Goal: Task Accomplishment & Management: Use online tool/utility

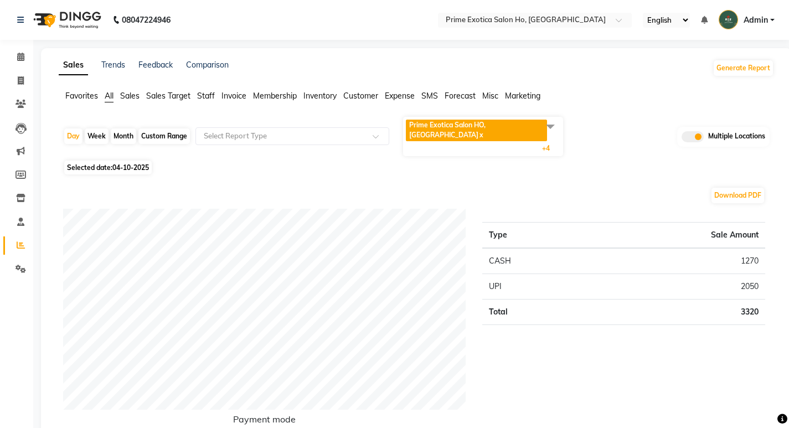
click at [457, 127] on span "Prime Exotica Salon HO, [GEOGRAPHIC_DATA]" at bounding box center [447, 130] width 76 height 18
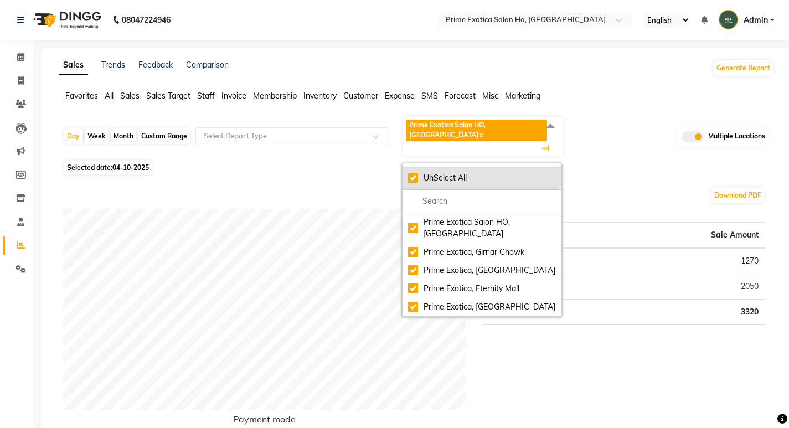
click at [411, 172] on div "UnSelect All" at bounding box center [482, 178] width 148 height 12
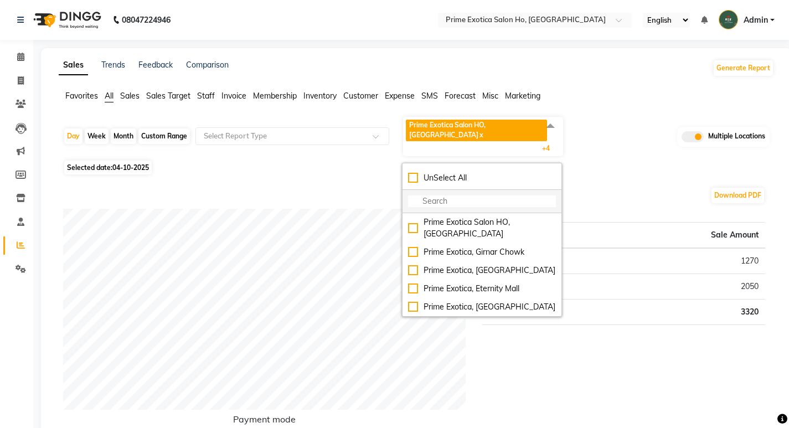
checkbox input "false"
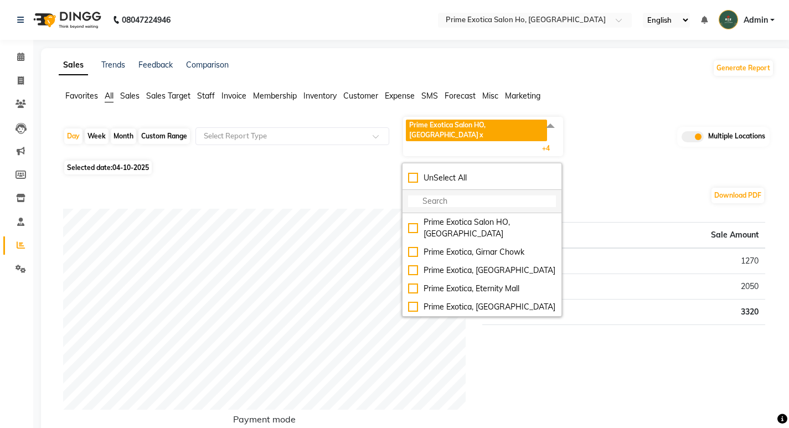
checkbox input "false"
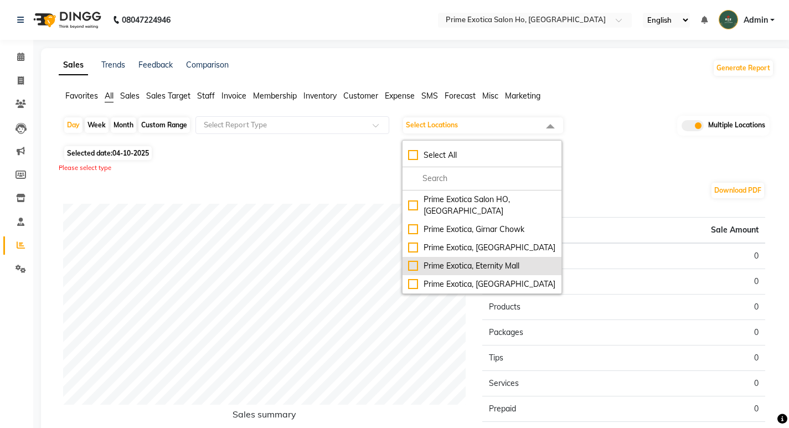
click at [411, 260] on div "Prime Exotica, Eternity Mall" at bounding box center [482, 266] width 148 height 12
checkbox input "true"
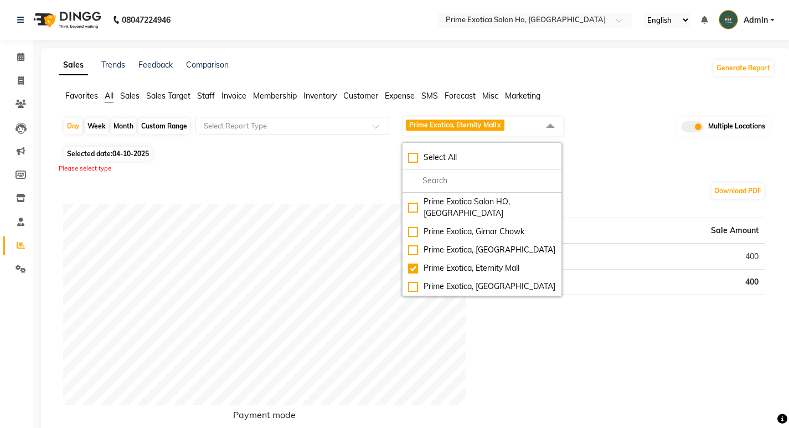
click at [219, 141] on div "Day Week Month Custom Range Select Report Type Prime Exotica, Eternity Mall x S…" at bounding box center [416, 130] width 706 height 28
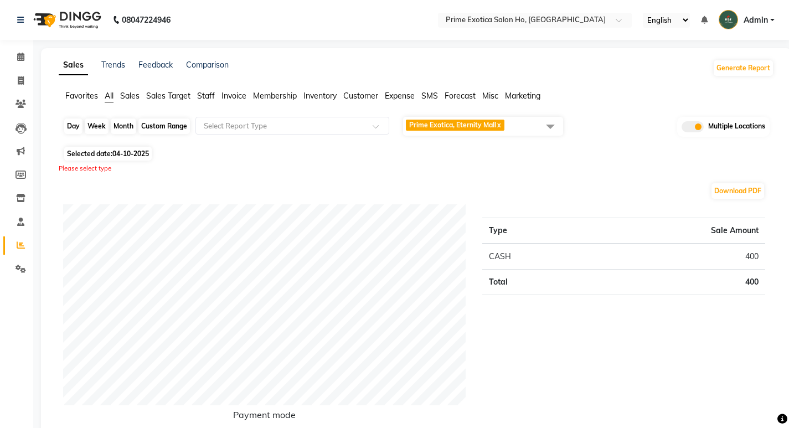
click at [79, 128] on div "Day" at bounding box center [73, 126] width 18 height 16
select select "10"
select select "2025"
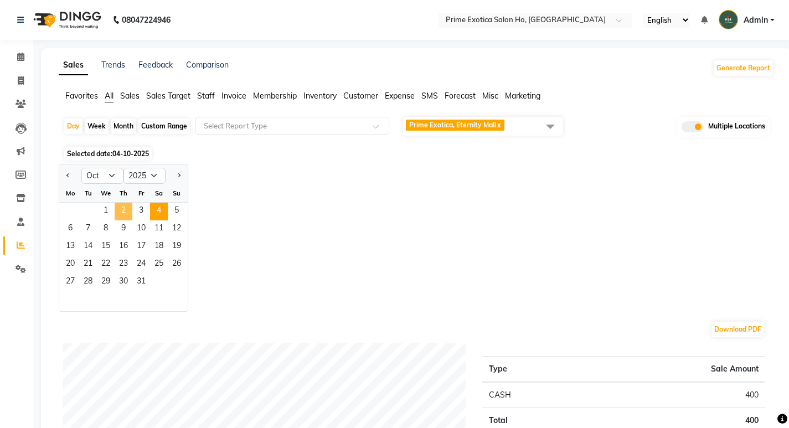
click at [130, 205] on span "2" at bounding box center [124, 212] width 18 height 18
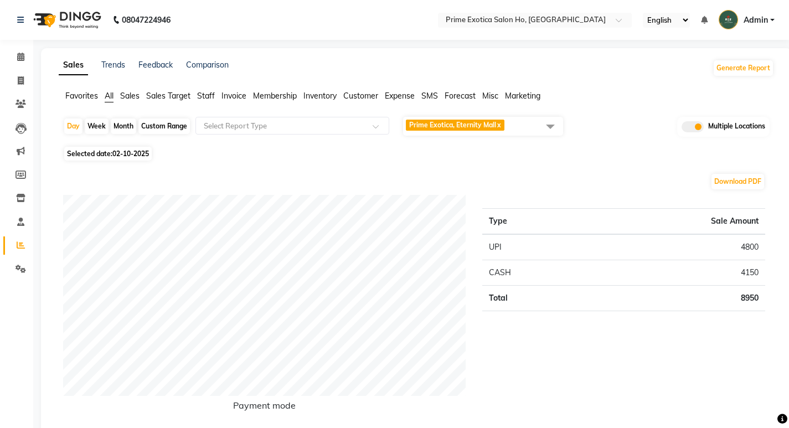
click at [209, 96] on span "Staff" at bounding box center [206, 96] width 18 height 10
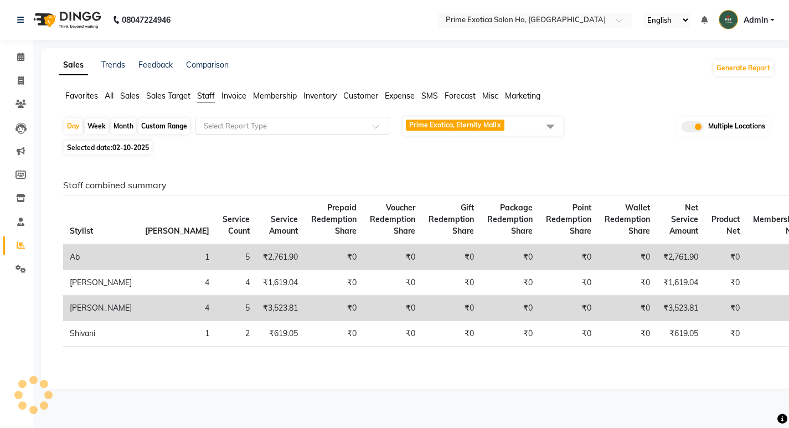
click at [228, 123] on input "text" at bounding box center [281, 125] width 159 height 11
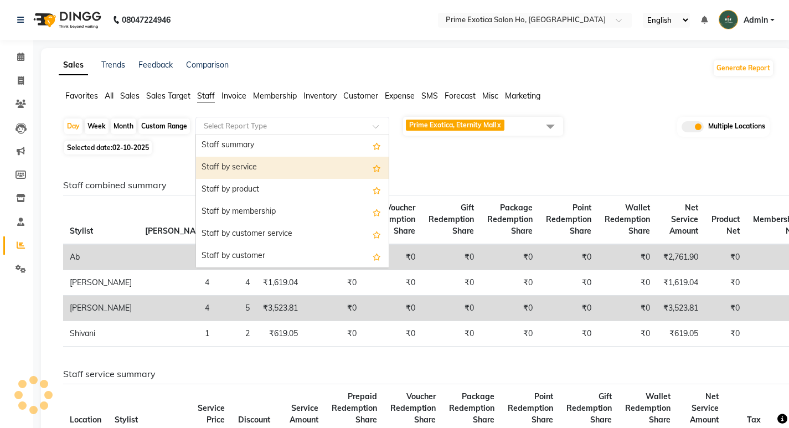
click at [234, 168] on div "Staff by service" at bounding box center [292, 168] width 193 height 22
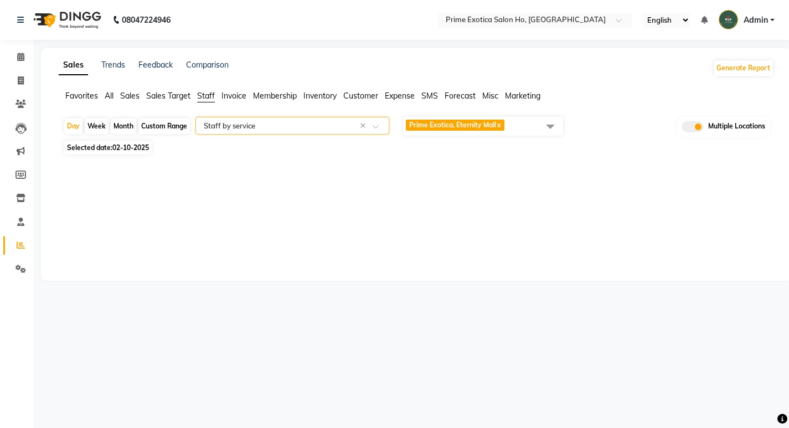
select select "full_report"
select select "pdf"
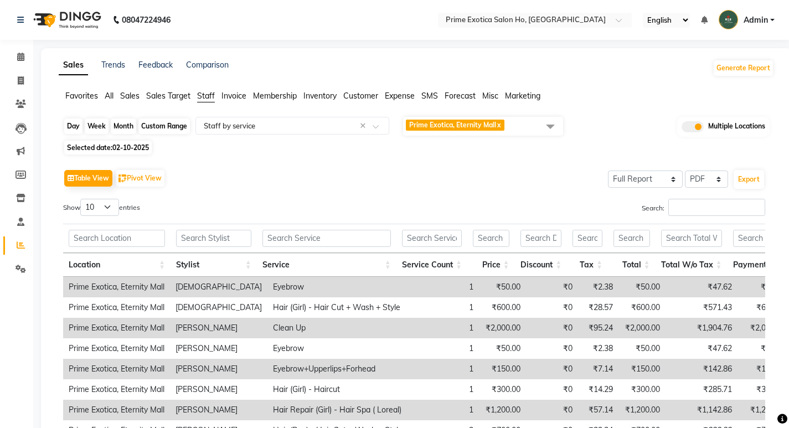
click at [79, 125] on div "Day" at bounding box center [73, 126] width 18 height 16
select select "10"
select select "2025"
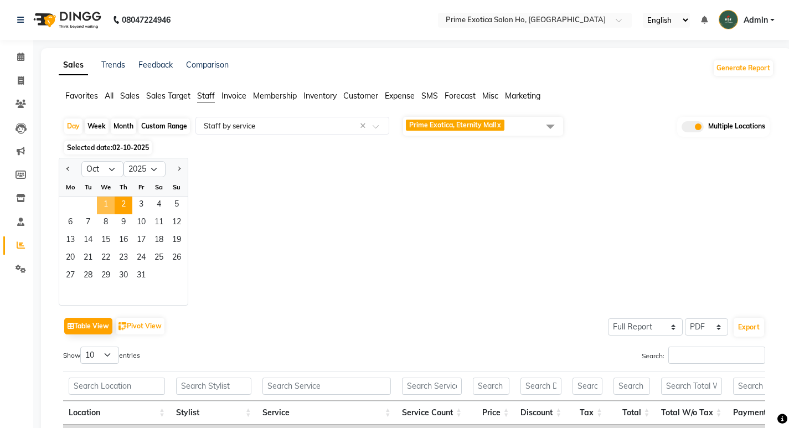
click at [105, 204] on span "1" at bounding box center [106, 206] width 18 height 18
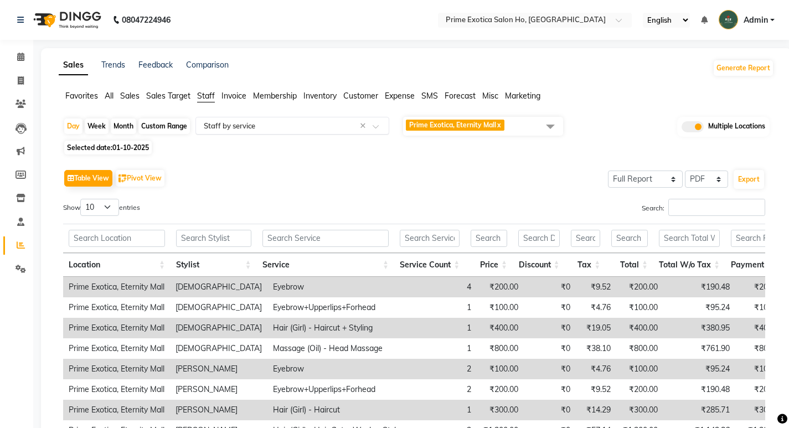
click at [245, 129] on input "text" at bounding box center [281, 125] width 159 height 11
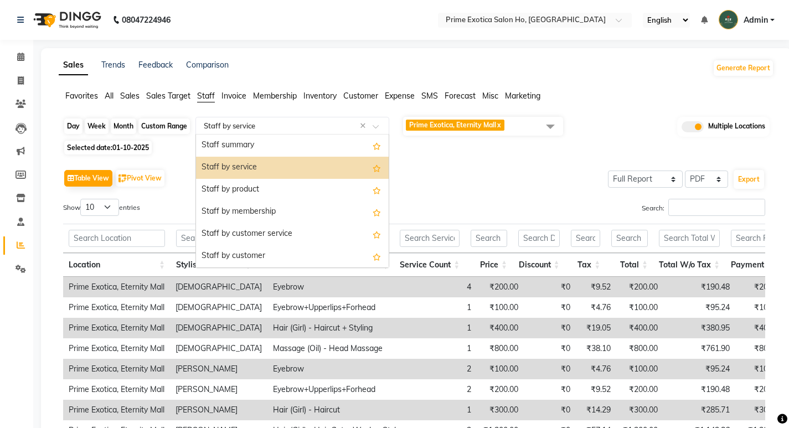
click at [75, 126] on div "Day" at bounding box center [73, 126] width 18 height 16
select select "10"
select select "2025"
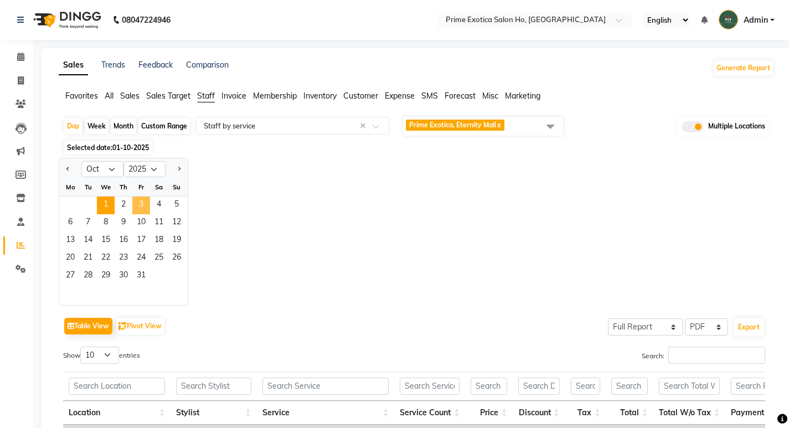
click at [137, 204] on span "3" at bounding box center [141, 206] width 18 height 18
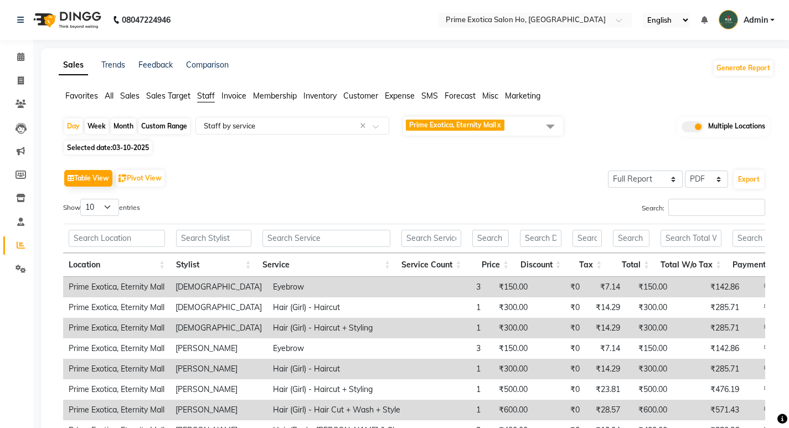
scroll to position [154, 0]
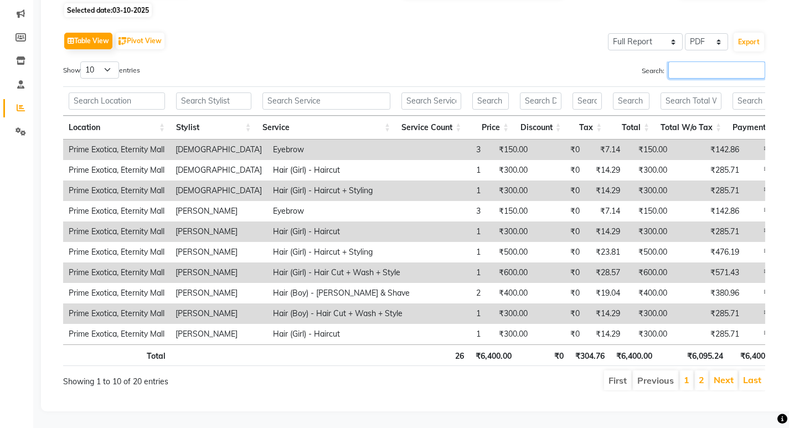
click at [742, 61] on input "Search:" at bounding box center [716, 69] width 97 height 17
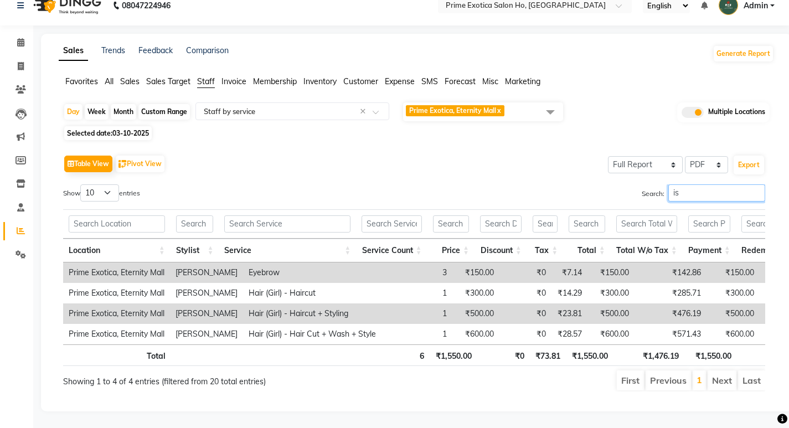
scroll to position [31, 0]
type input "isha"
click at [77, 104] on div "Day" at bounding box center [73, 112] width 18 height 16
select select "10"
select select "2025"
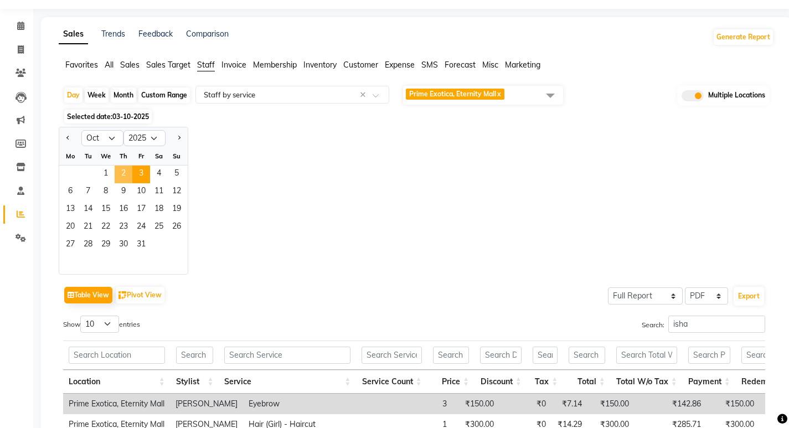
click at [123, 177] on span "2" at bounding box center [124, 175] width 18 height 18
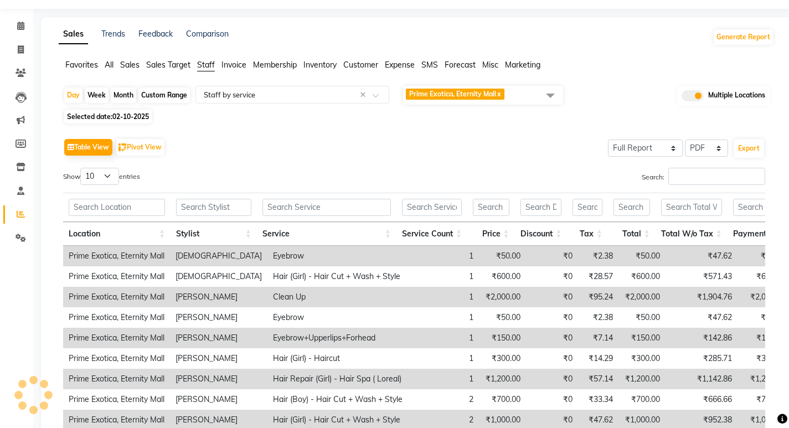
scroll to position [0, 0]
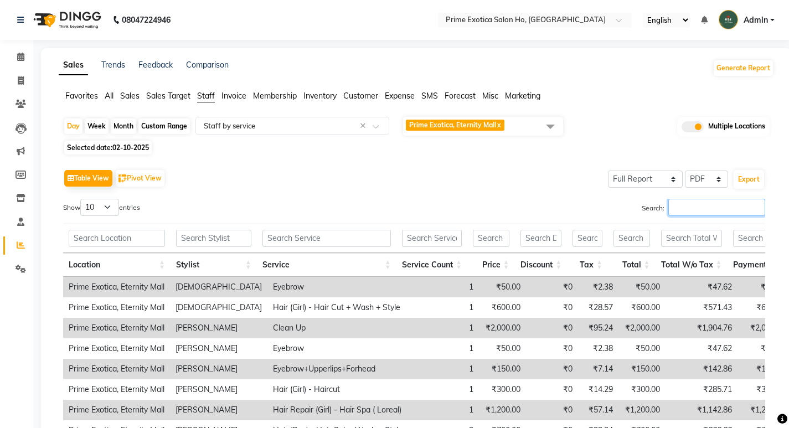
click at [703, 214] on input "Search:" at bounding box center [716, 207] width 97 height 17
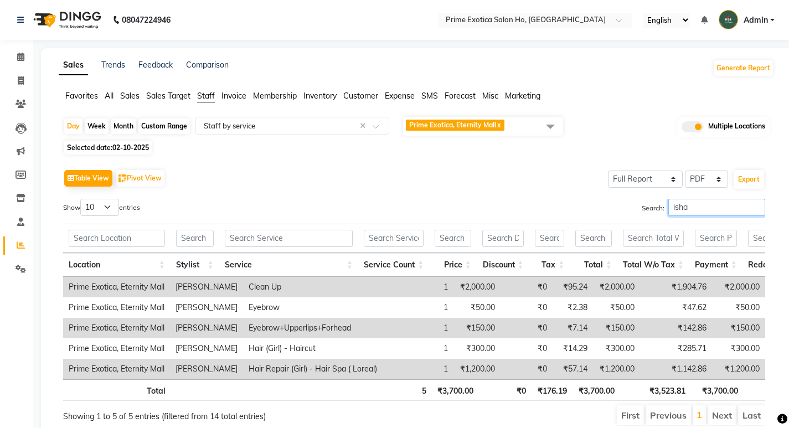
drag, startPoint x: 715, startPoint y: 205, endPoint x: 557, endPoint y: 207, distance: 158.3
click at [557, 207] on div "Search: isha" at bounding box center [593, 210] width 343 height 22
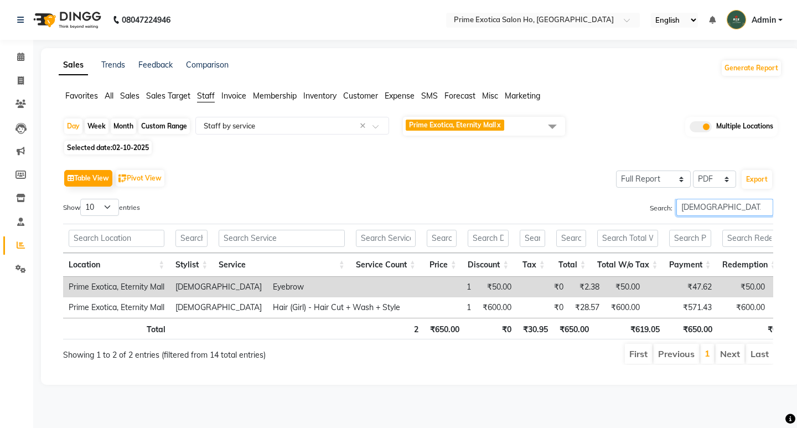
type input "[DEMOGRAPHIC_DATA]"
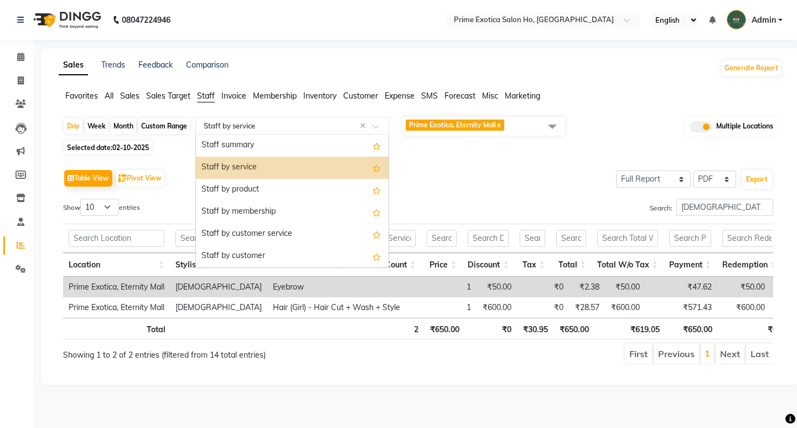
click at [230, 124] on input "text" at bounding box center [281, 125] width 159 height 11
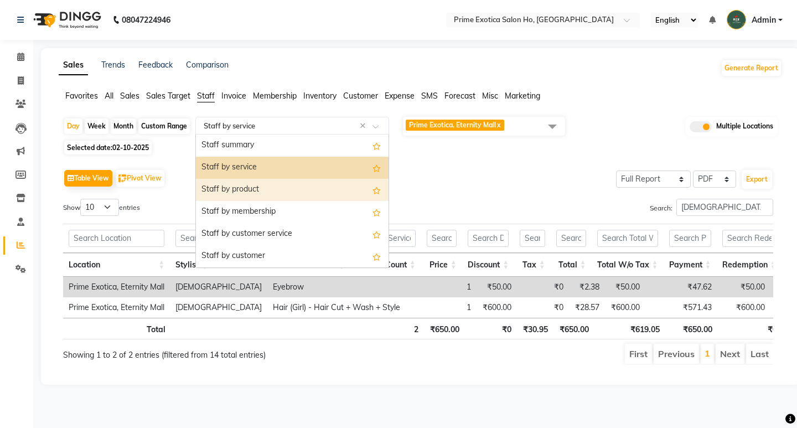
click at [234, 189] on div "Staff by product" at bounding box center [292, 190] width 193 height 22
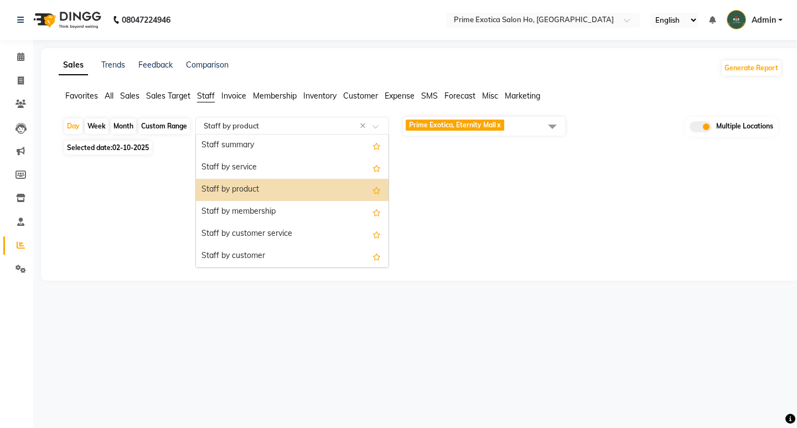
click at [239, 124] on input "text" at bounding box center [281, 125] width 159 height 11
click at [242, 164] on div "Staff by service" at bounding box center [292, 168] width 193 height 22
select select "full_report"
select select "pdf"
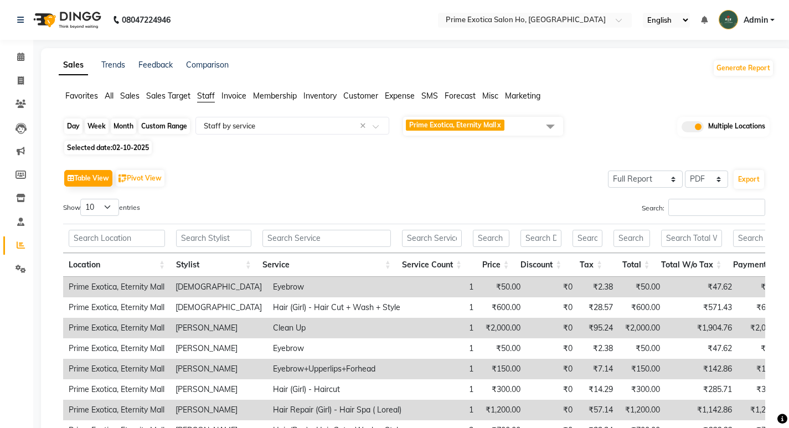
click at [75, 123] on div "Day" at bounding box center [73, 126] width 18 height 16
select select "10"
select select "2025"
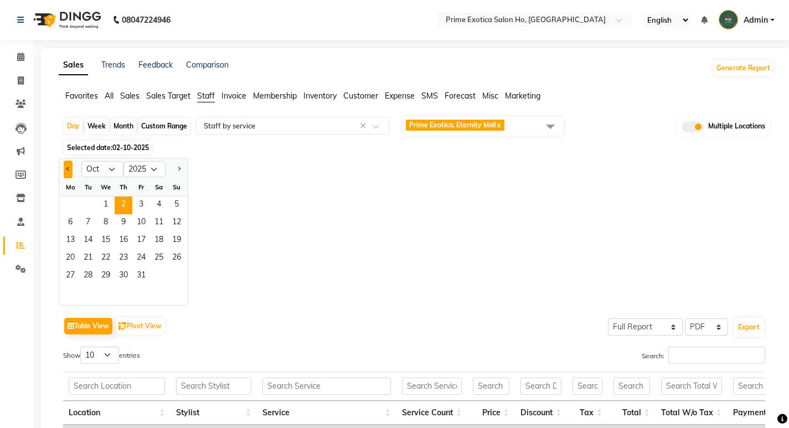
click at [64, 168] on button "Previous month" at bounding box center [68, 170] width 9 height 18
click at [179, 173] on button "Next month" at bounding box center [178, 170] width 9 height 18
select select "9"
click at [65, 280] on span "29" at bounding box center [70, 276] width 18 height 18
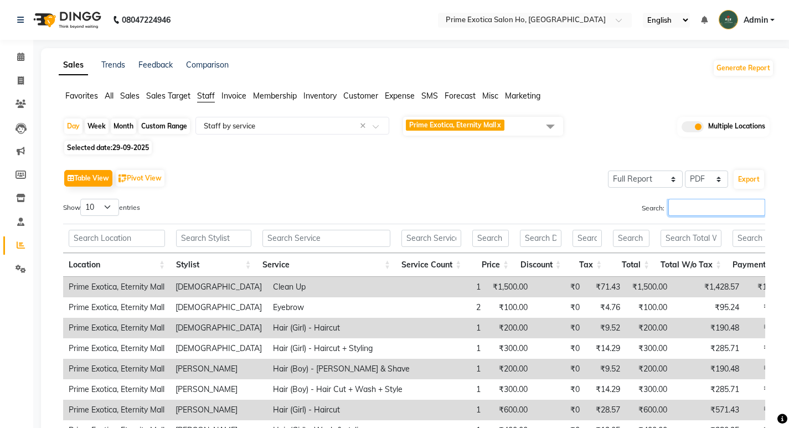
click at [733, 214] on input "Search:" at bounding box center [716, 207] width 97 height 17
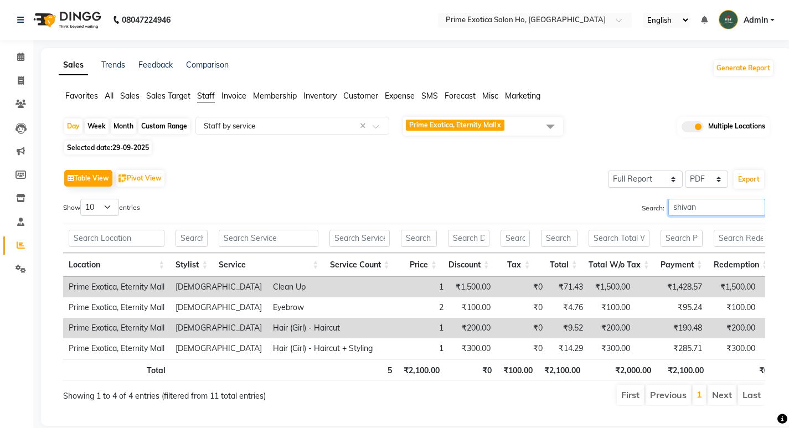
type input "[DEMOGRAPHIC_DATA]"
click at [756, 204] on input "[DEMOGRAPHIC_DATA]" at bounding box center [716, 207] width 97 height 17
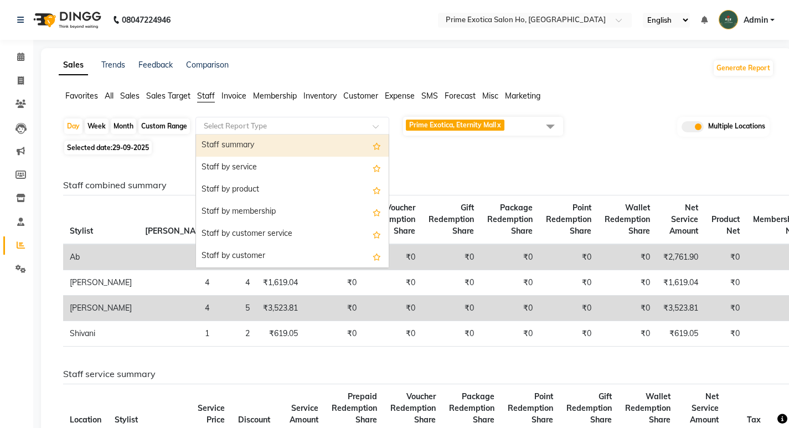
click at [376, 129] on span at bounding box center [380, 129] width 14 height 11
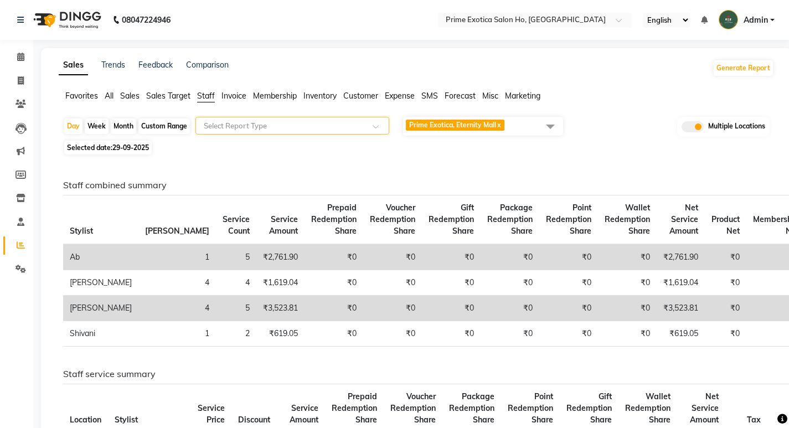
click at [376, 129] on span at bounding box center [380, 129] width 14 height 11
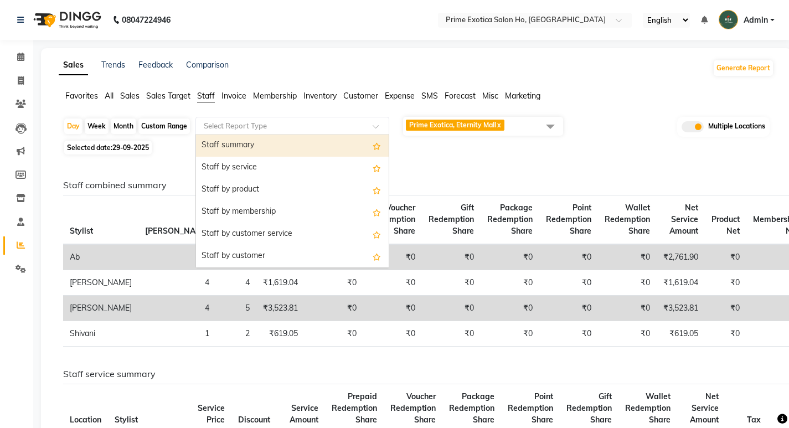
click at [376, 129] on span at bounding box center [380, 129] width 14 height 11
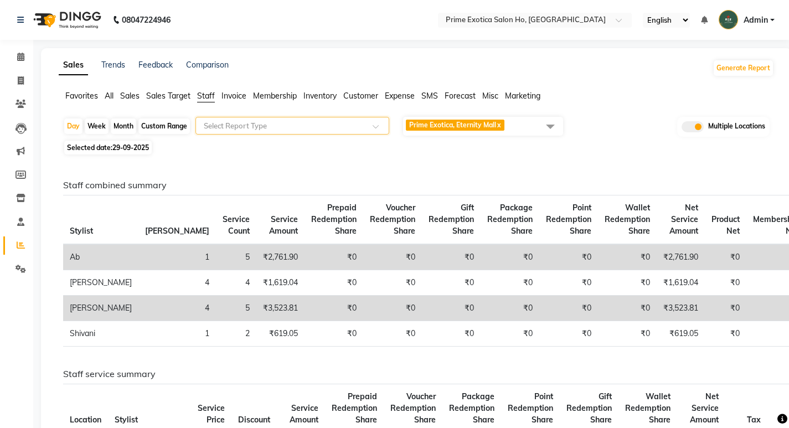
click at [376, 129] on span at bounding box center [380, 129] width 14 height 11
click at [107, 101] on li "All" at bounding box center [109, 96] width 9 height 12
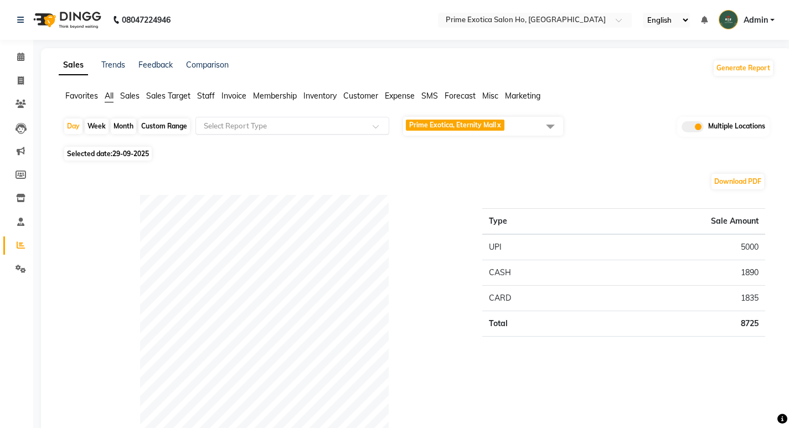
click at [273, 124] on input "text" at bounding box center [281, 125] width 159 height 11
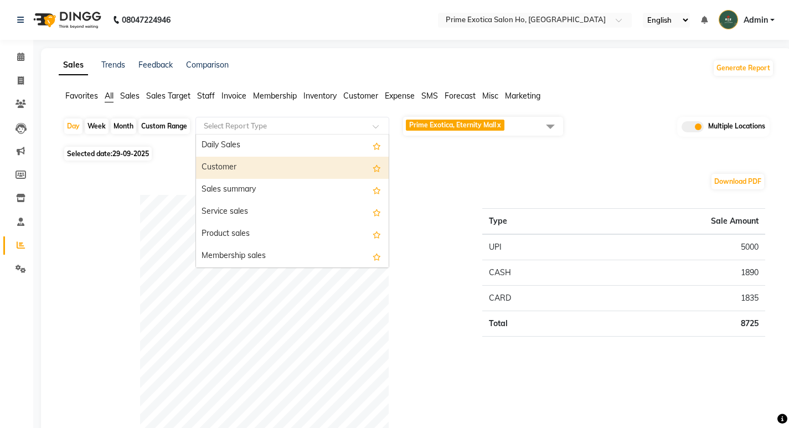
click at [205, 101] on li "Staff" at bounding box center [206, 96] width 18 height 12
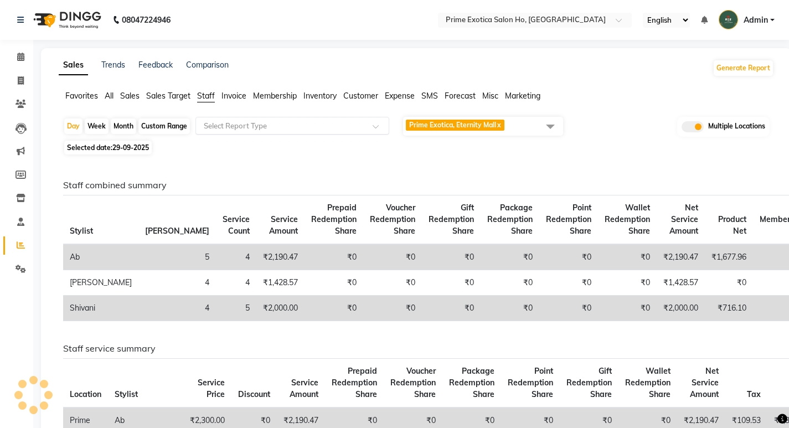
click at [241, 128] on input "text" at bounding box center [281, 125] width 159 height 11
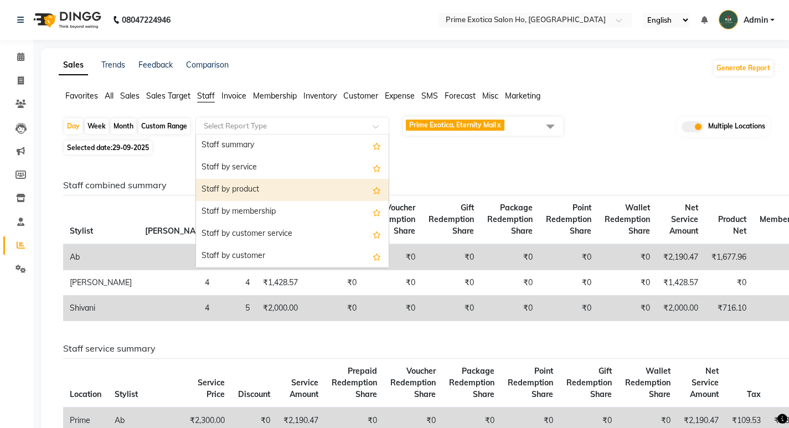
click at [265, 195] on div "Staff by product" at bounding box center [292, 190] width 193 height 22
select select "full_report"
select select "pdf"
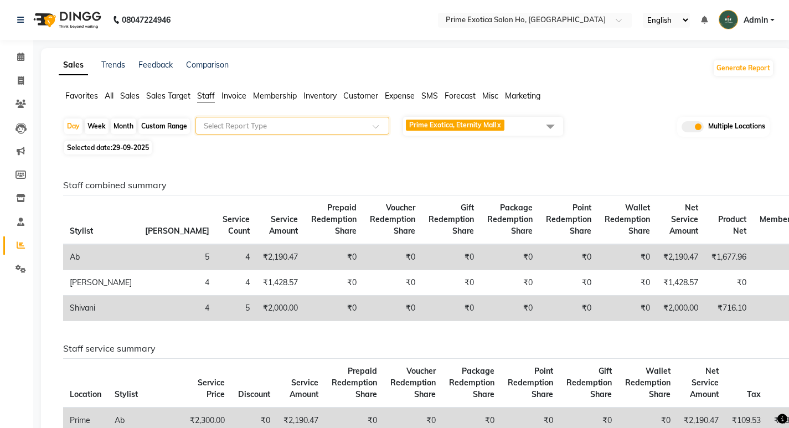
click at [446, 126] on span "Prime Exotica, Eternity Mall" at bounding box center [452, 125] width 87 height 8
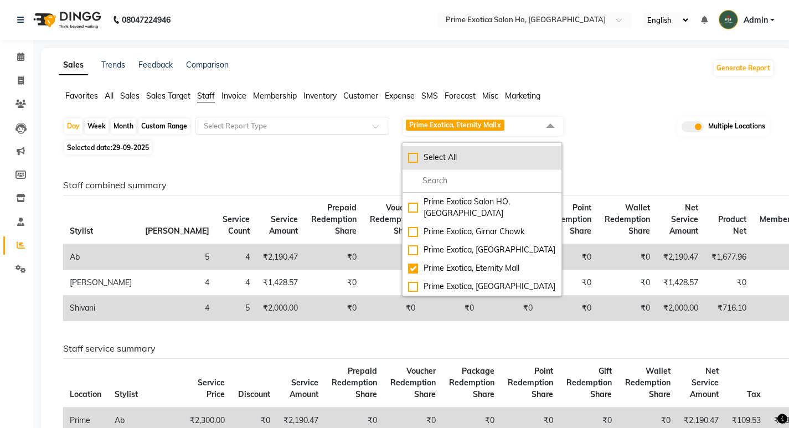
click at [415, 161] on div "Select All" at bounding box center [482, 158] width 148 height 12
checkbox input "true"
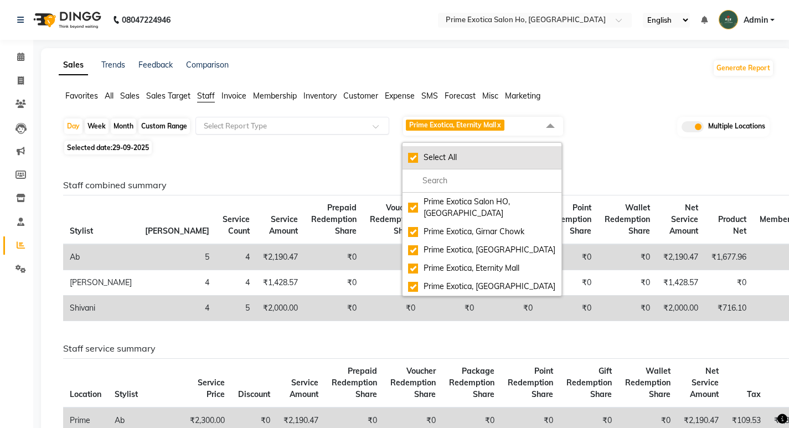
checkbox input "true"
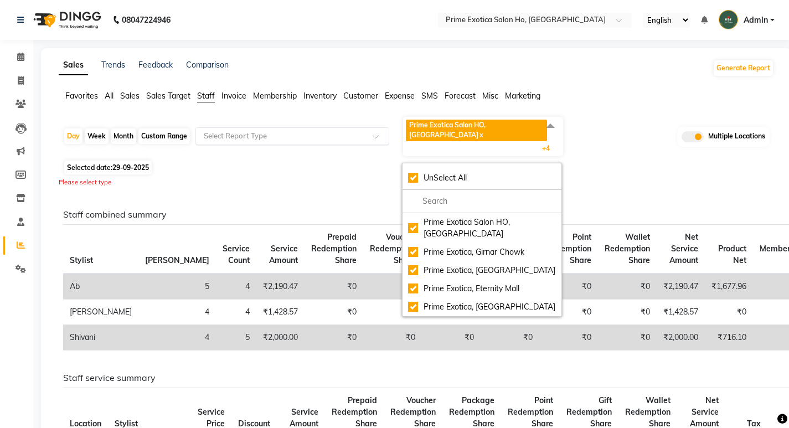
click at [338, 178] on div "Please select type" at bounding box center [416, 182] width 715 height 9
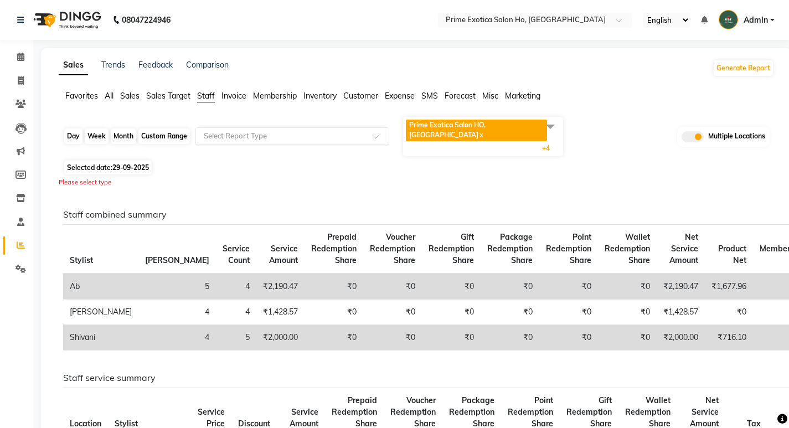
click at [68, 130] on div "Day" at bounding box center [73, 136] width 18 height 16
select select "9"
select select "2025"
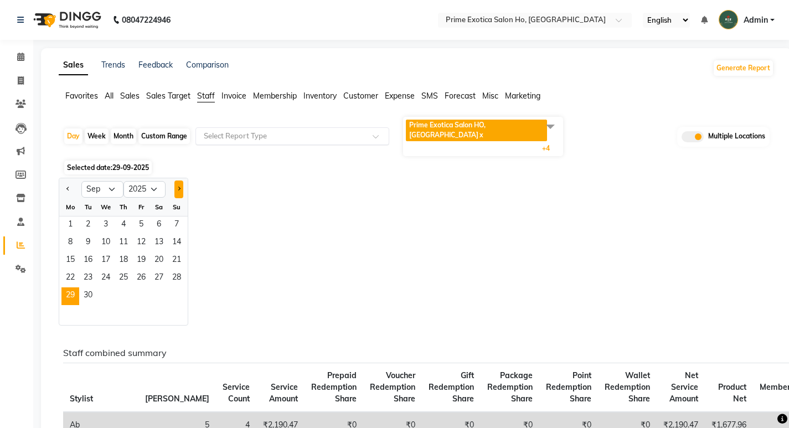
click at [178, 180] on button "Next month" at bounding box center [178, 189] width 9 height 18
select select "10"
click at [152, 216] on span "4" at bounding box center [159, 225] width 18 height 18
click at [394, 217] on div "Jan Feb Mar Apr May Jun [DATE] Aug Sep Oct Nov [DATE] 2016 2017 2018 2019 2020 …" at bounding box center [416, 252] width 715 height 148
click at [112, 93] on span "All" at bounding box center [109, 96] width 9 height 10
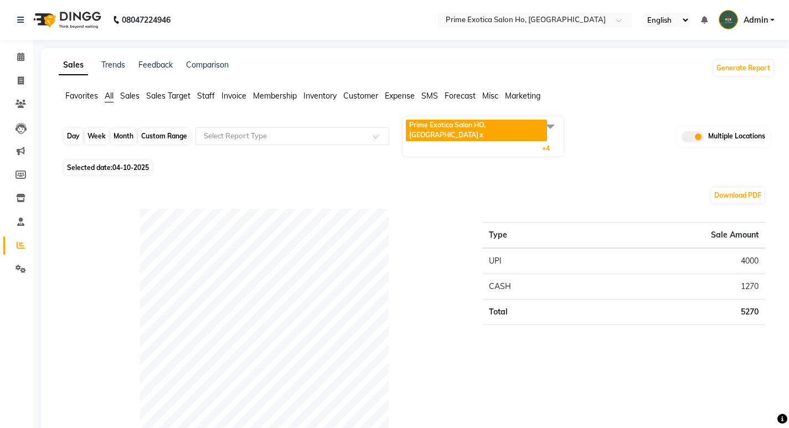
click at [77, 133] on div "Day" at bounding box center [73, 136] width 18 height 16
select select "10"
select select "2025"
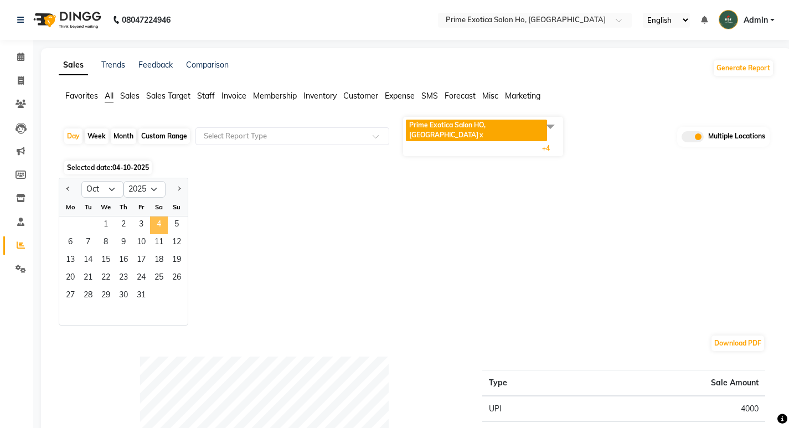
click at [151, 216] on span "4" at bounding box center [159, 225] width 18 height 18
